Goal: Task Accomplishment & Management: Use online tool/utility

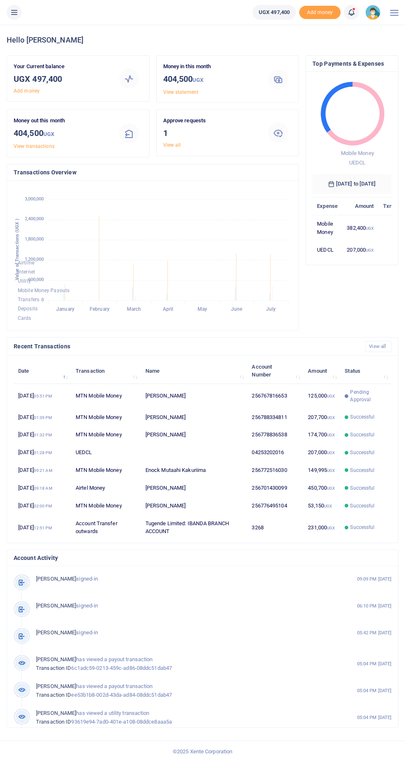
scroll to position [121, 79]
click at [18, 12] on icon at bounding box center [14, 12] width 8 height 9
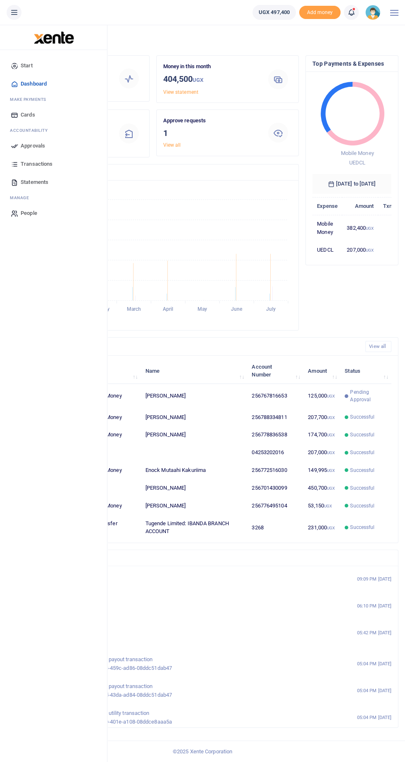
click at [40, 148] on span "Approvals" at bounding box center [33, 146] width 24 height 8
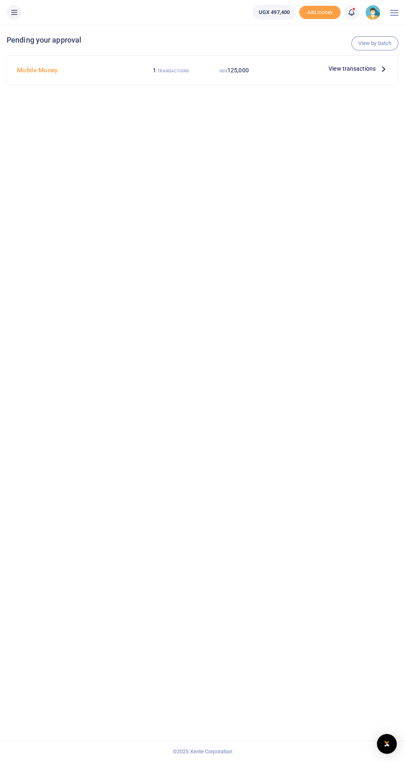
click at [364, 68] on span "View transactions" at bounding box center [352, 68] width 47 height 9
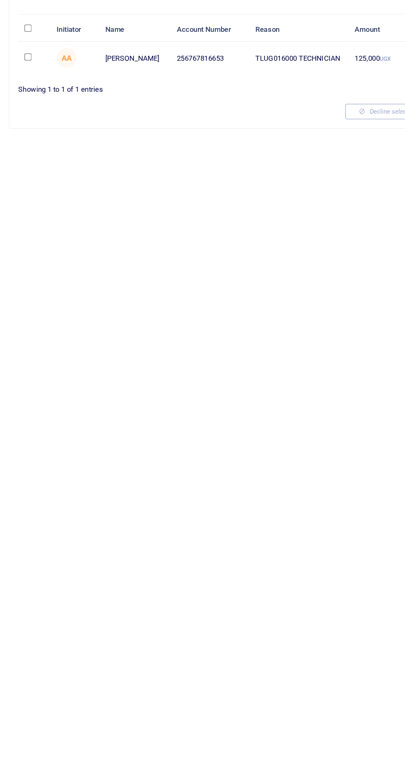
click at [21, 133] on input "checkbox" at bounding box center [20, 133] width 5 height 5
checkbox input "true"
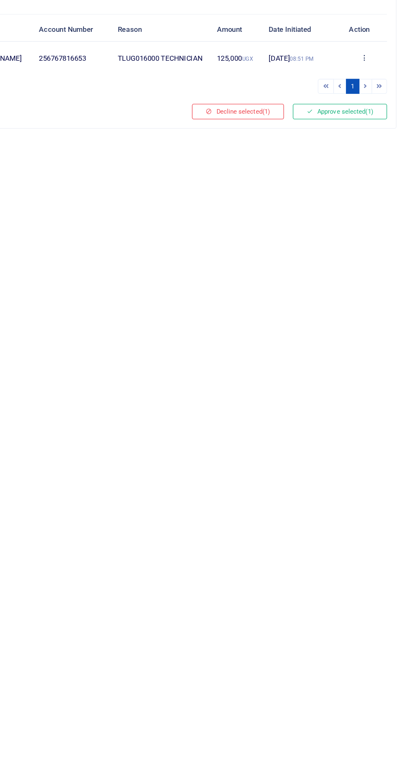
click at [366, 174] on button "Approve selected (1)" at bounding box center [356, 175] width 70 height 12
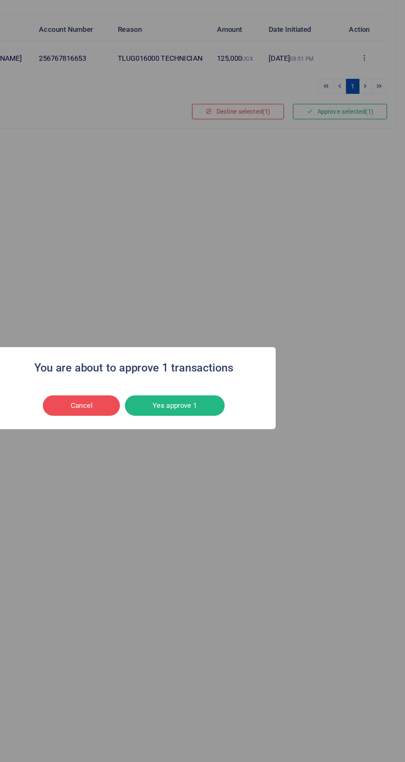
click at [232, 396] on button "Yes approve 1" at bounding box center [233, 394] width 74 height 16
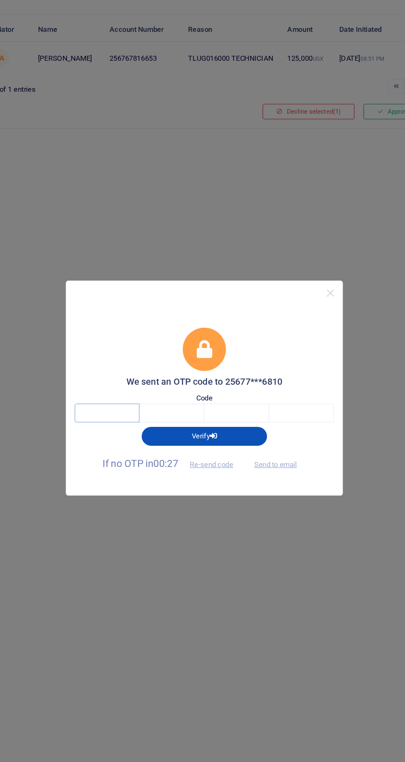
click at [121, 399] on input "text" at bounding box center [130, 400] width 48 height 14
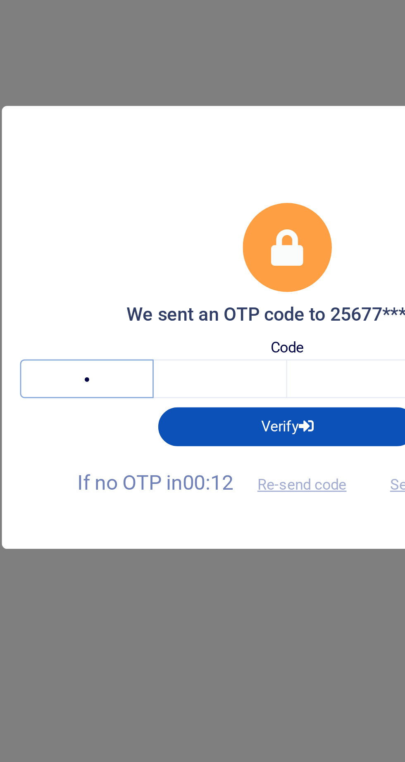
type input "8"
type input "2"
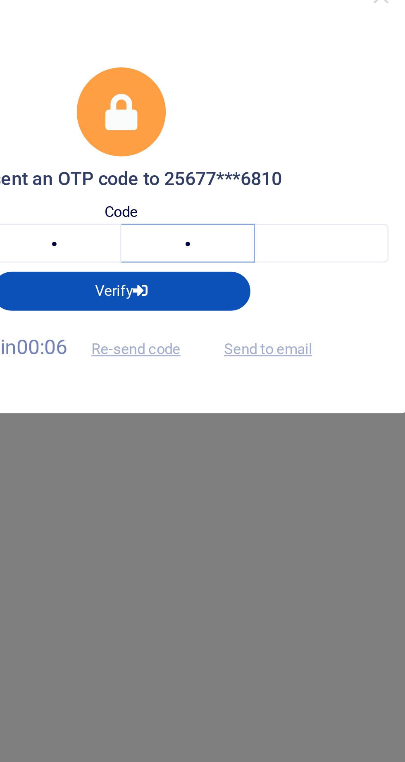
type input "2"
type input "0"
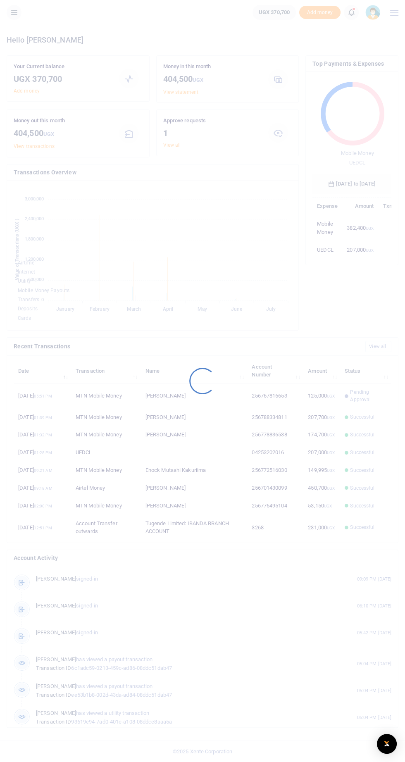
scroll to position [0, 0]
